Goal: Find specific page/section: Find specific page/section

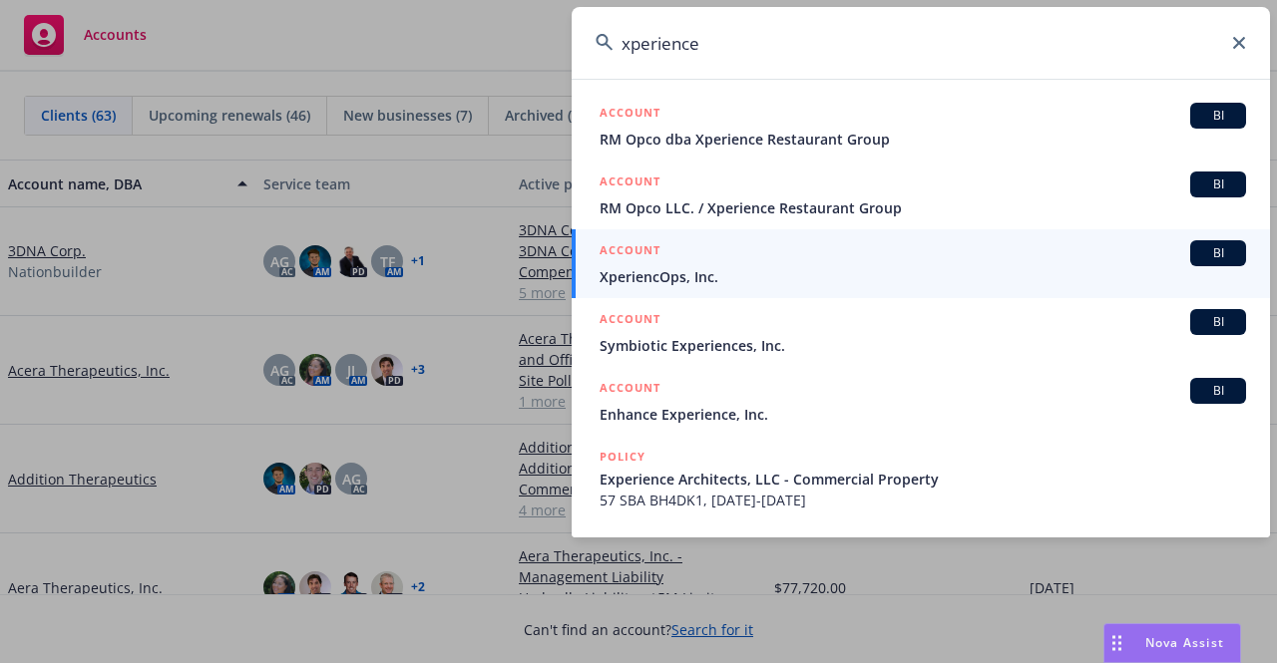
click at [480, 30] on div "xperience ACCOUNT BI RM Opco dba Xperience Restaurant Group ACCOUNT BI RM Opco …" at bounding box center [638, 331] width 1277 height 663
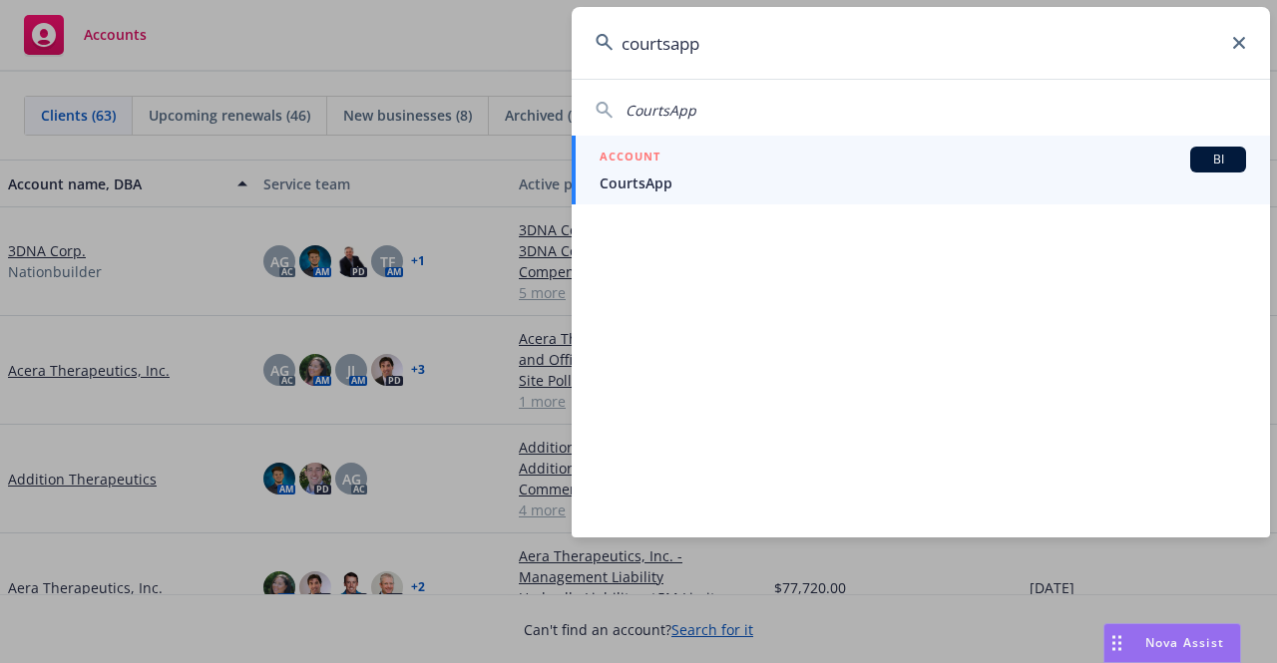
type input "courtsapp"
click at [703, 169] on div "ACCOUNT BI" at bounding box center [923, 160] width 646 height 26
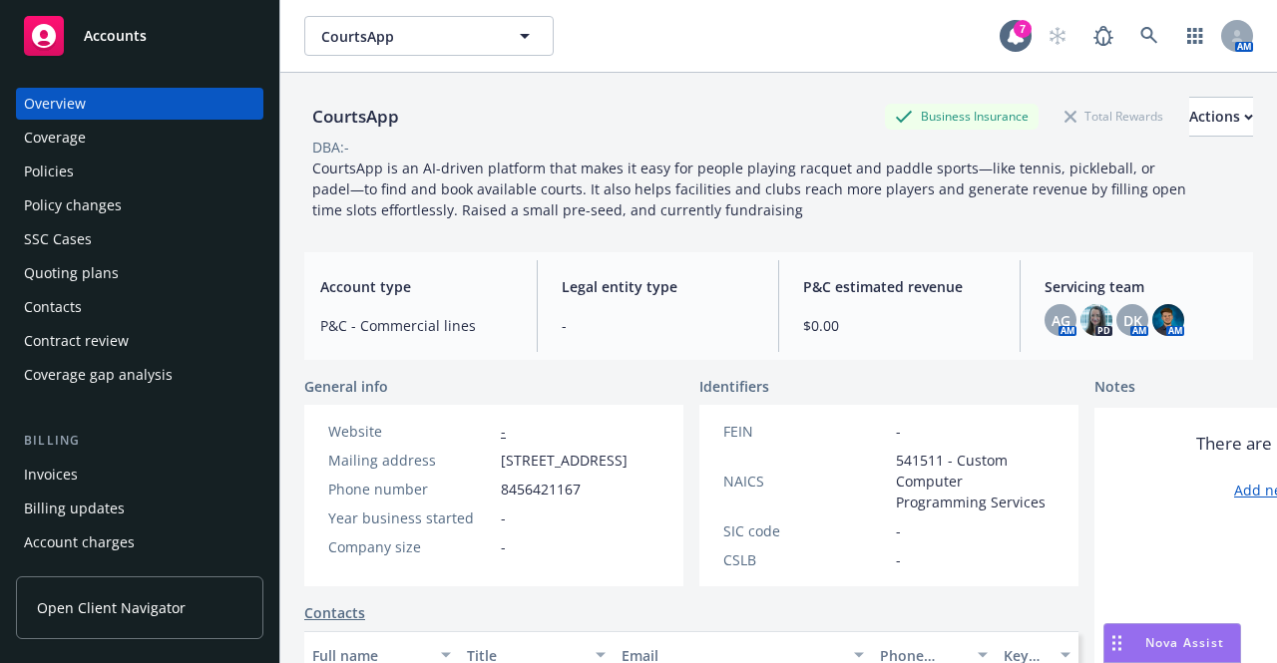
click at [154, 270] on div "Quoting plans" at bounding box center [139, 273] width 231 height 32
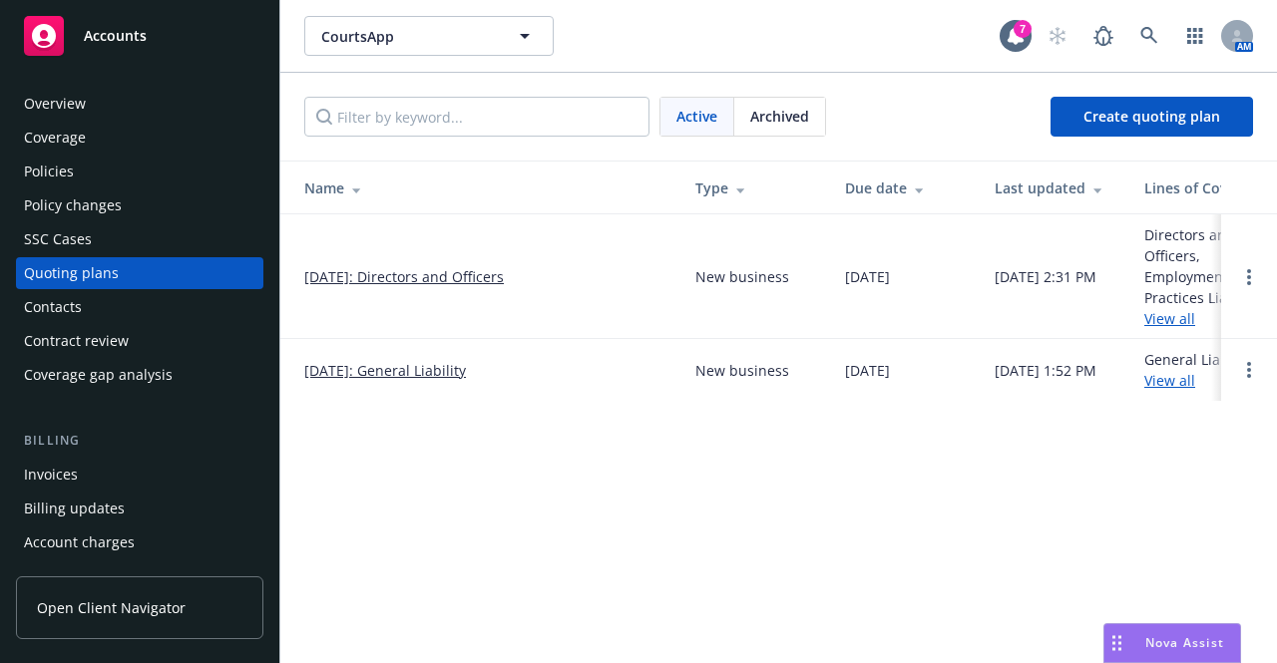
click at [416, 367] on link "[DATE]: General Liability" at bounding box center [385, 370] width 162 height 21
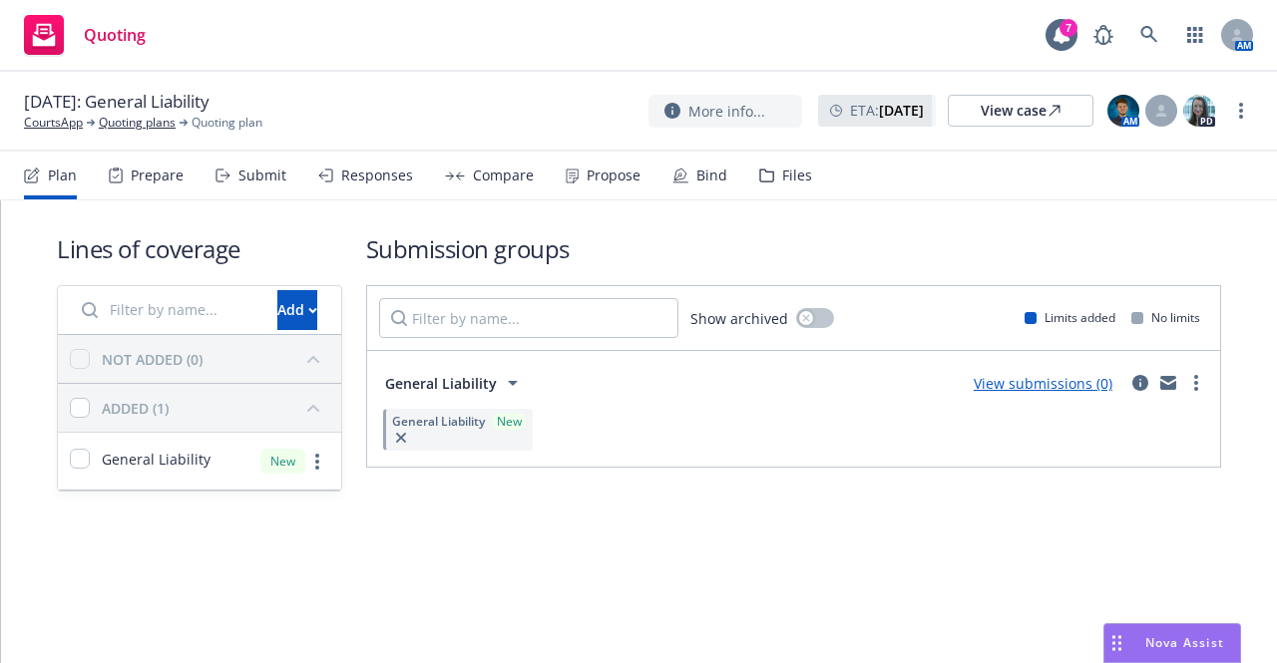
click at [782, 177] on div "Files" at bounding box center [797, 176] width 30 height 16
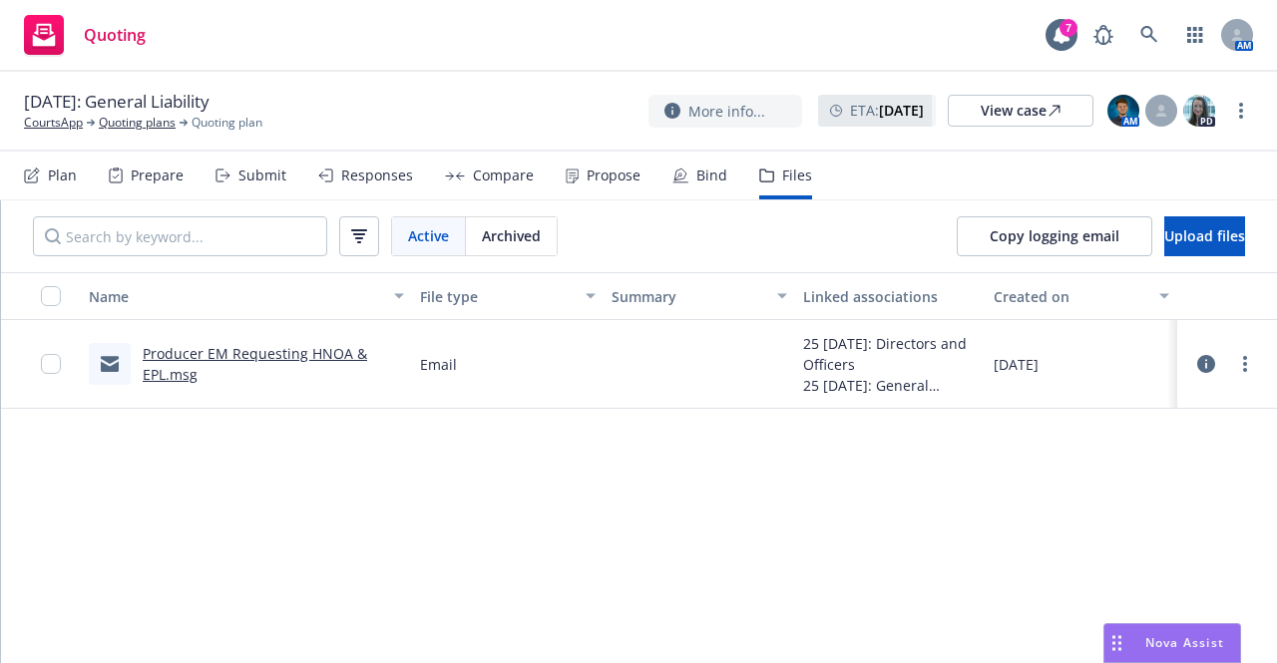
click at [301, 352] on link "Producer EM Requesting HNOA & EPL.msg" at bounding box center [255, 364] width 224 height 40
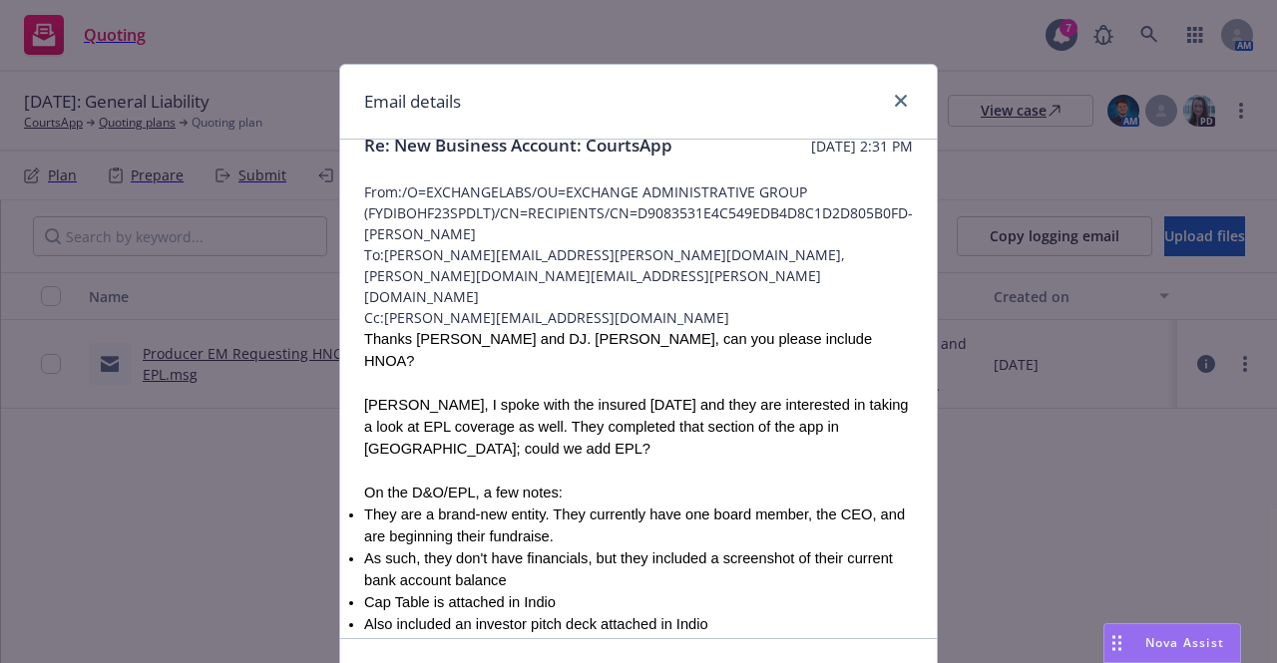
scroll to position [116, 0]
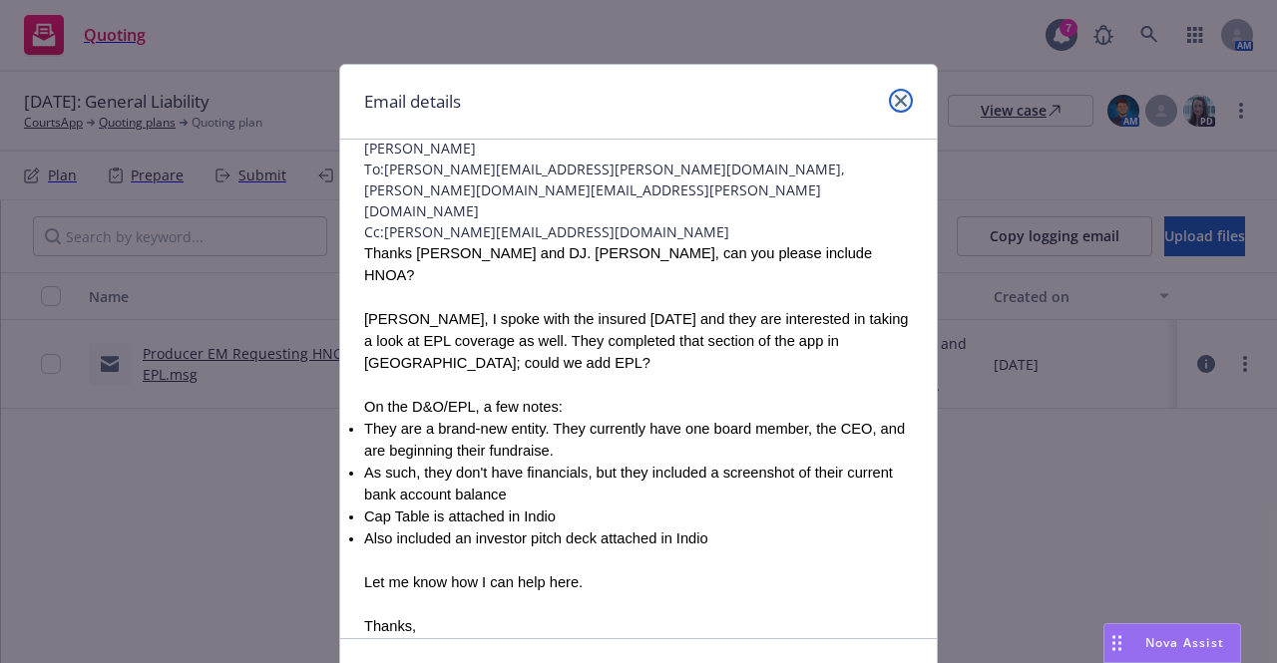
click at [894, 93] on link "close" at bounding box center [901, 101] width 24 height 24
